Goal: Find specific page/section: Find specific page/section

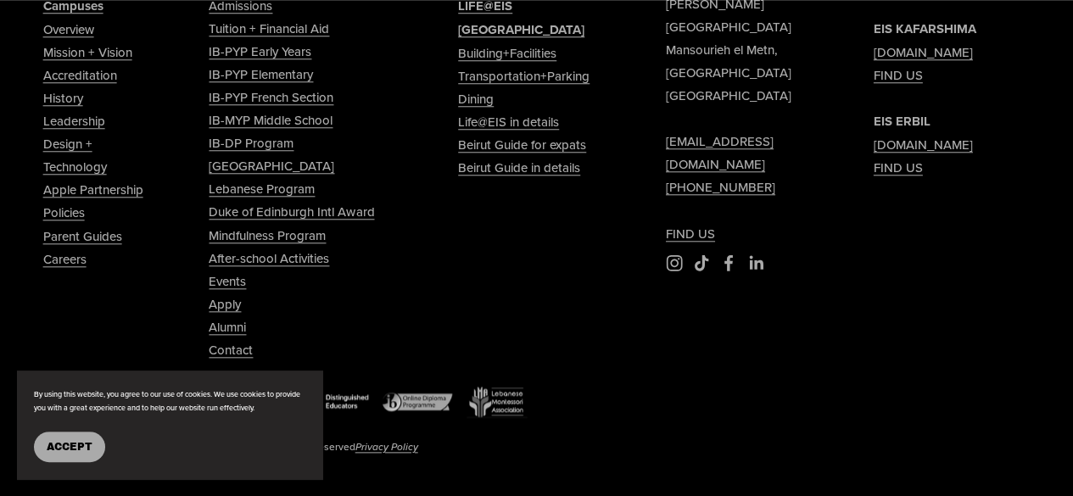
scroll to position [762, 0]
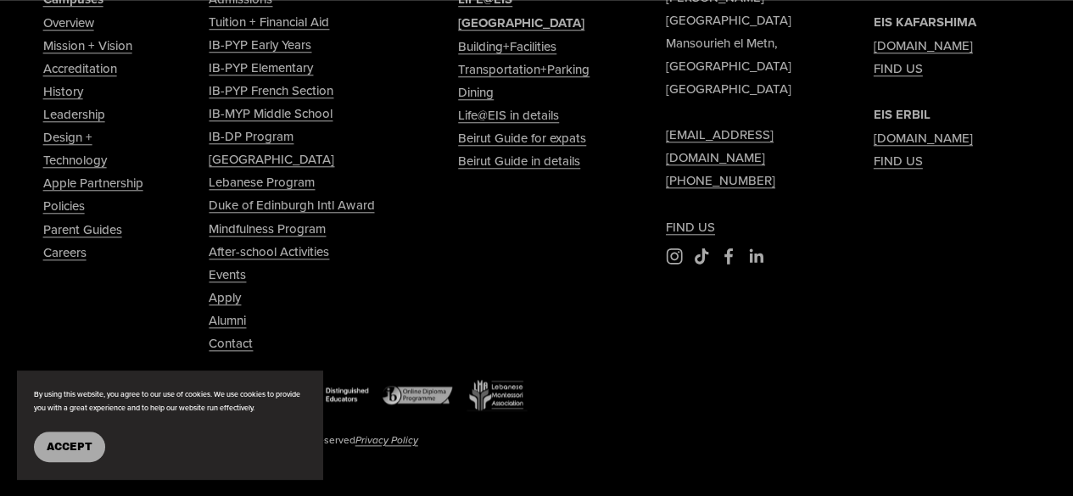
click at [74, 443] on span "Accept" at bounding box center [70, 447] width 46 height 12
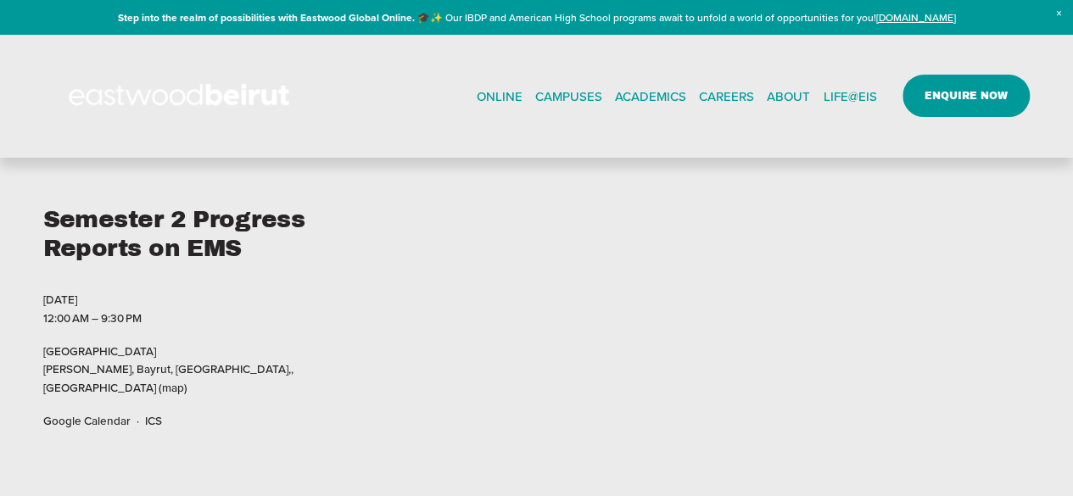
scroll to position [0, 0]
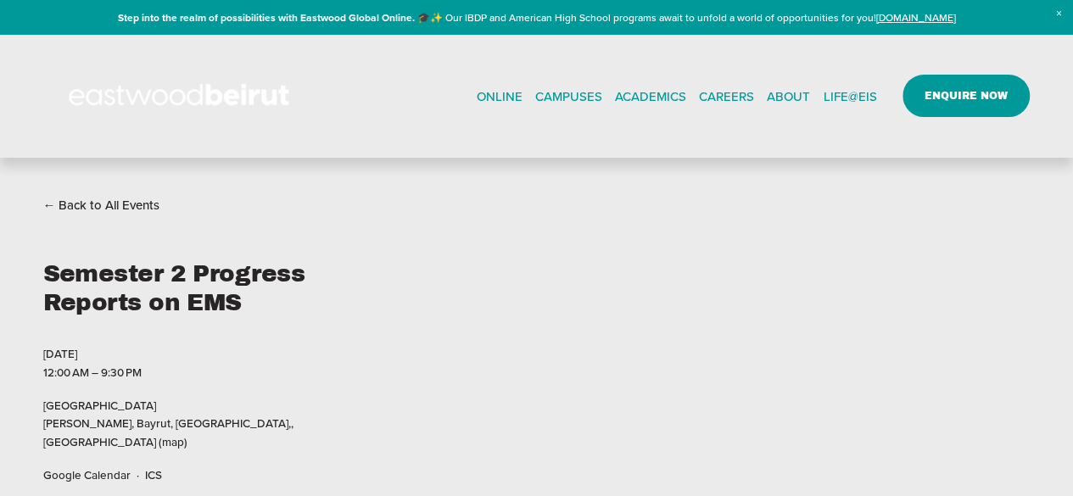
click at [203, 291] on h1 "Semester 2 Progress Reports on EMS" at bounding box center [191, 288] width 296 height 57
click at [501, 96] on link "ONLINE" at bounding box center [499, 95] width 46 height 25
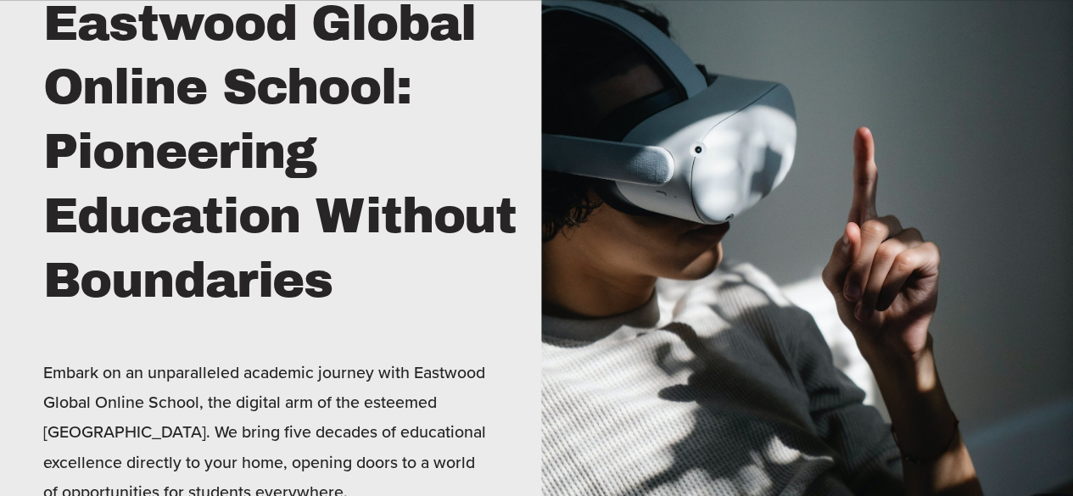
scroll to position [902, 0]
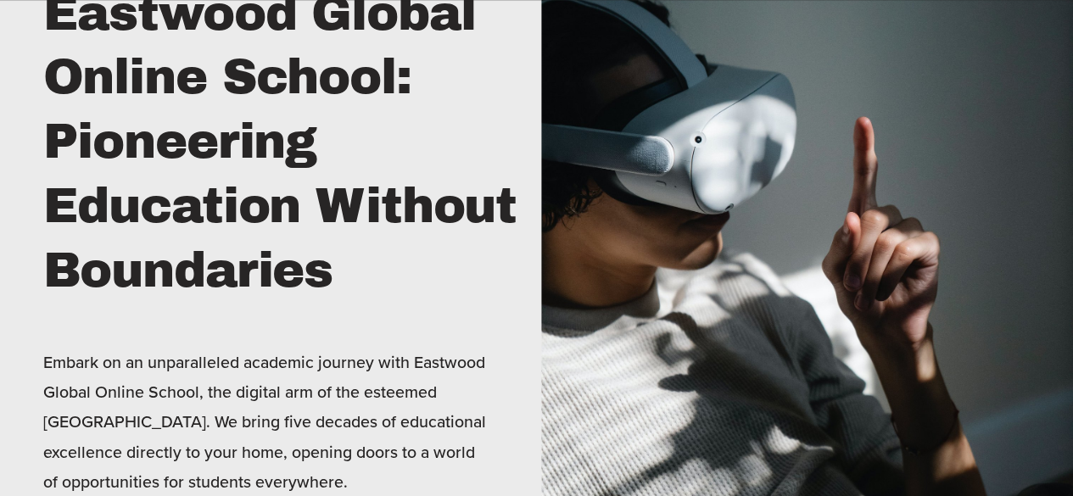
drag, startPoint x: 1085, startPoint y: 42, endPoint x: 462, endPoint y: 284, distance: 668.9
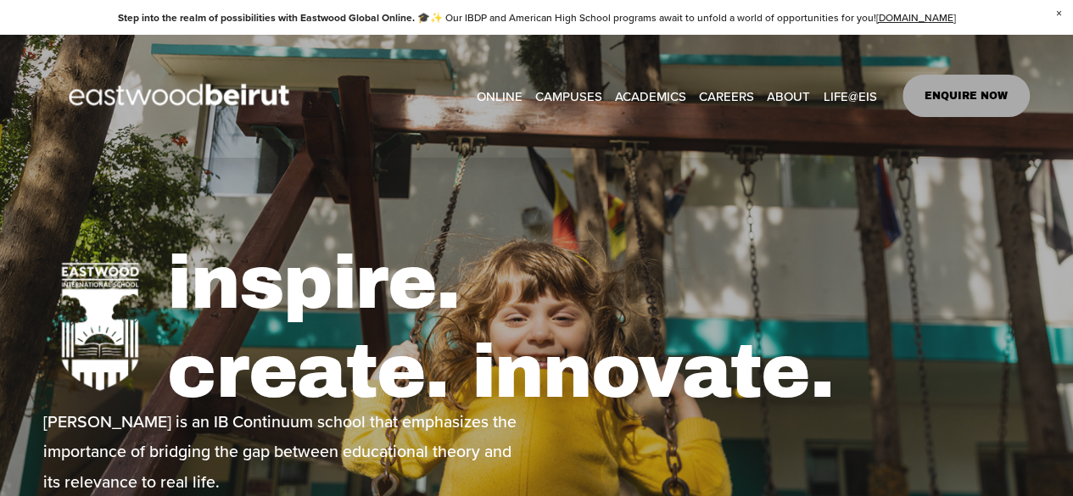
type input "*****"
